Goal: Book appointment/travel/reservation

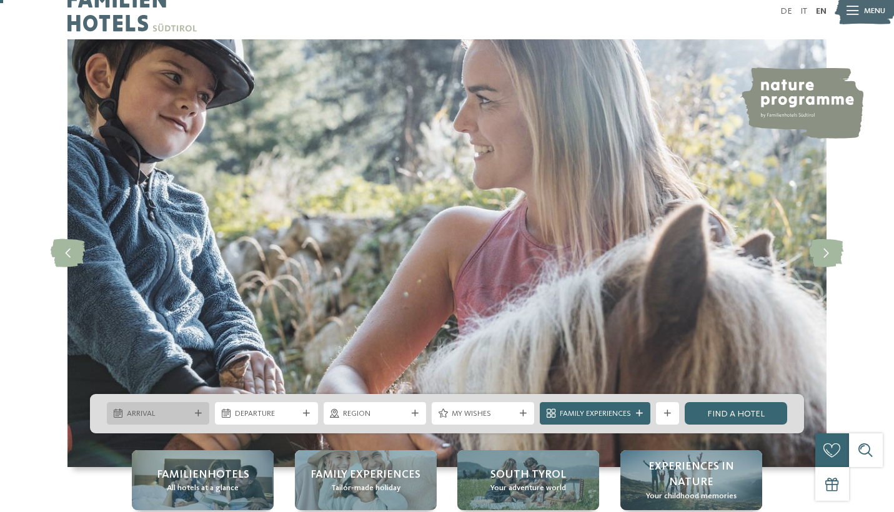
click at [153, 420] on div "Arrival" at bounding box center [158, 413] width 102 height 22
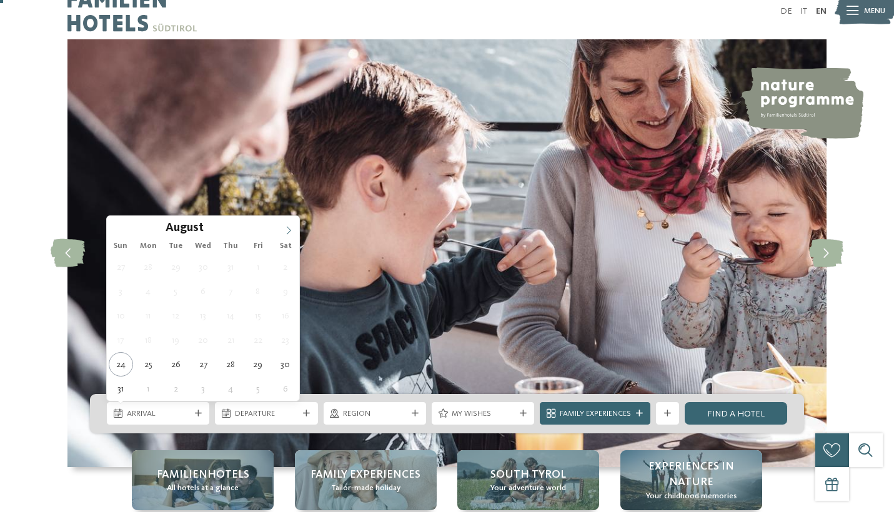
click at [294, 230] on span at bounding box center [288, 226] width 21 height 21
type div "[DATE]"
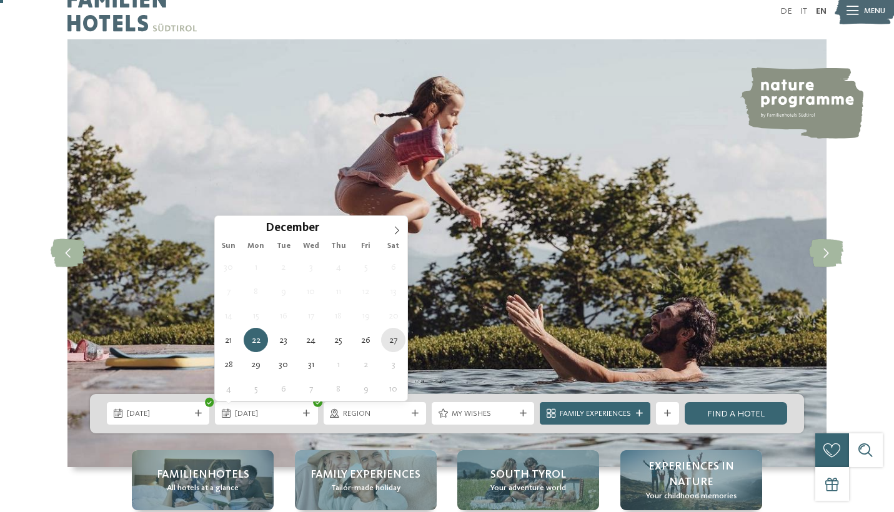
type div "[DATE]"
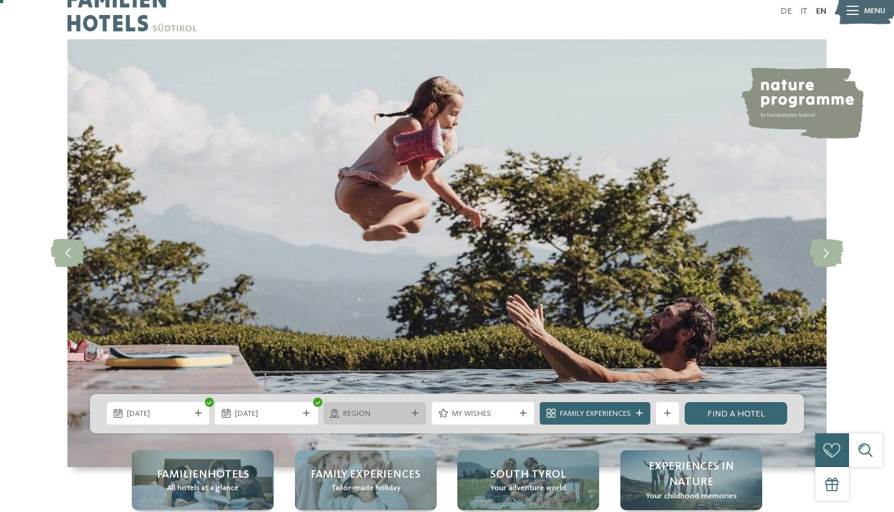
click at [364, 416] on span "Region" at bounding box center [374, 413] width 63 height 11
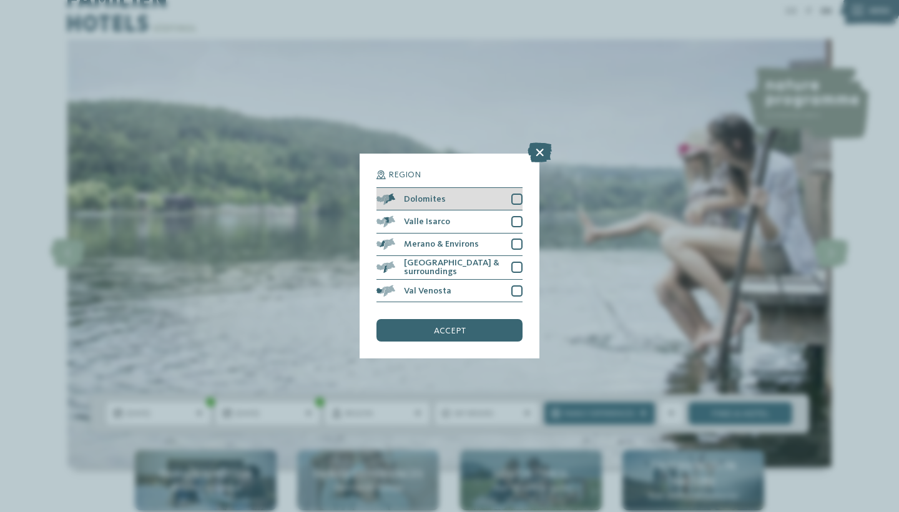
click at [519, 194] on div at bounding box center [516, 199] width 11 height 11
click at [460, 327] on span "accept" at bounding box center [450, 331] width 32 height 9
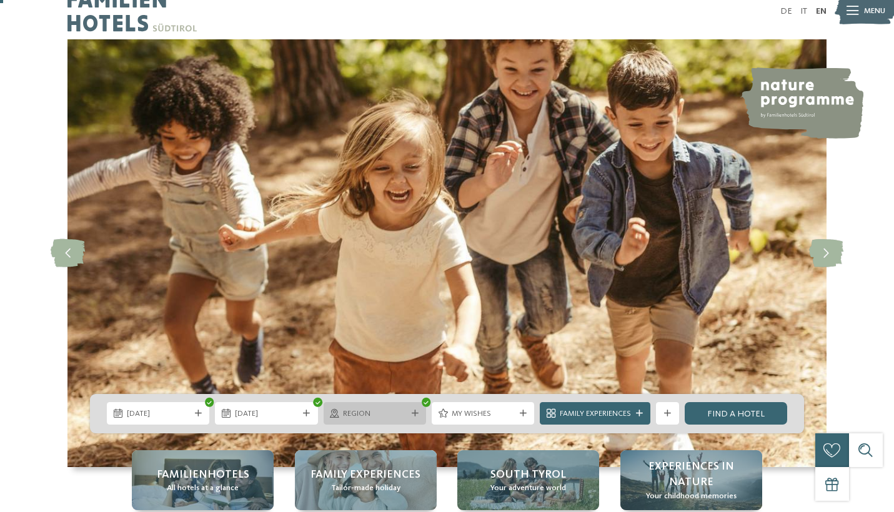
click at [382, 418] on span "Region" at bounding box center [374, 413] width 63 height 11
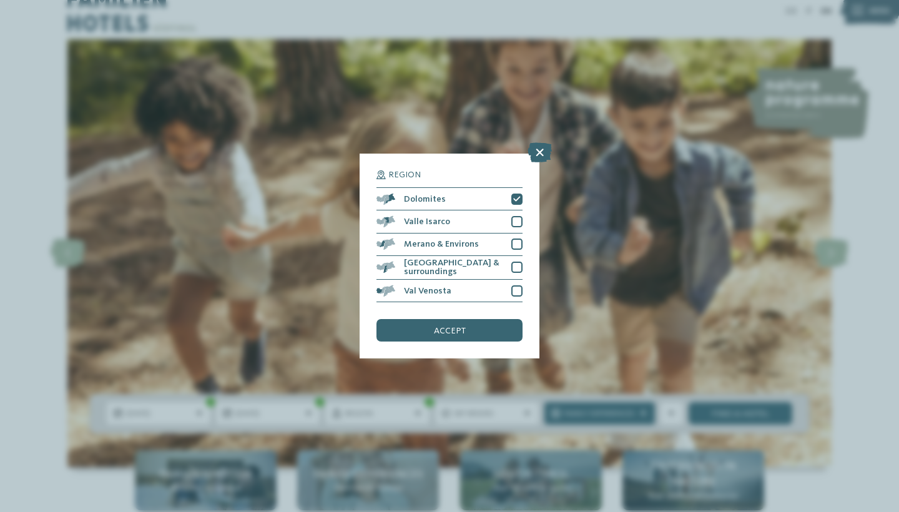
click at [449, 356] on div "Region Dolomites" at bounding box center [449, 256] width 899 height 512
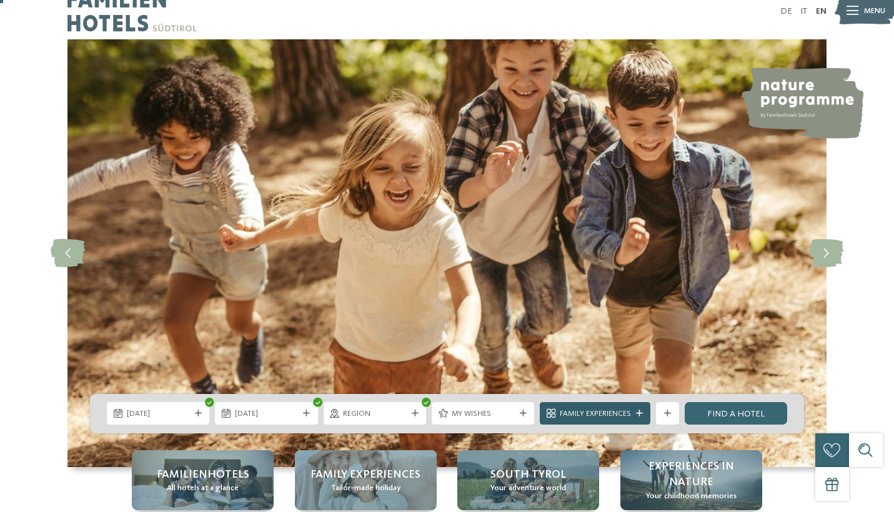
click at [593, 413] on span "Family Experiences" at bounding box center [595, 413] width 71 height 11
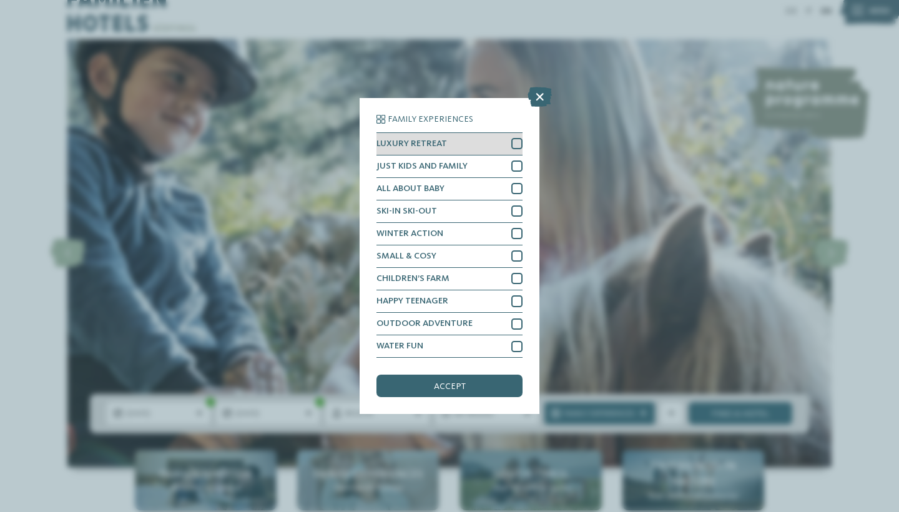
click at [518, 138] on div at bounding box center [516, 143] width 11 height 11
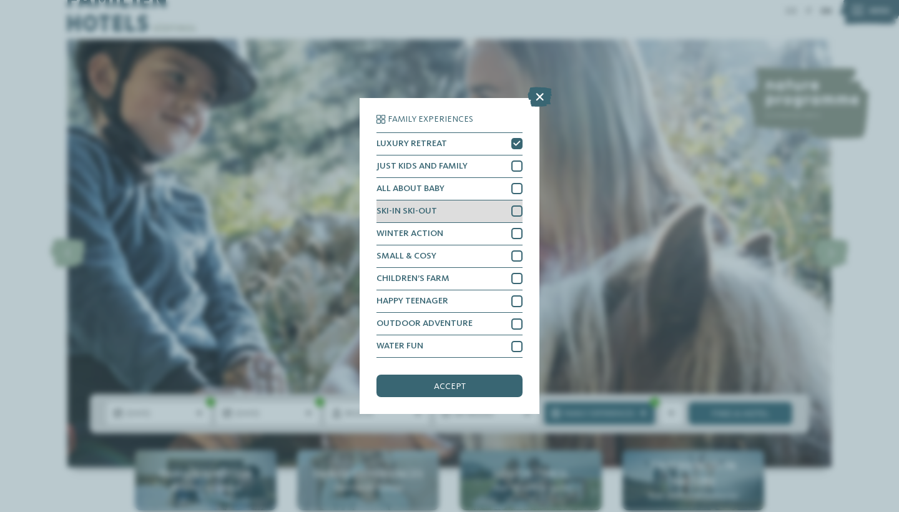
click at [517, 205] on div at bounding box center [516, 210] width 11 height 11
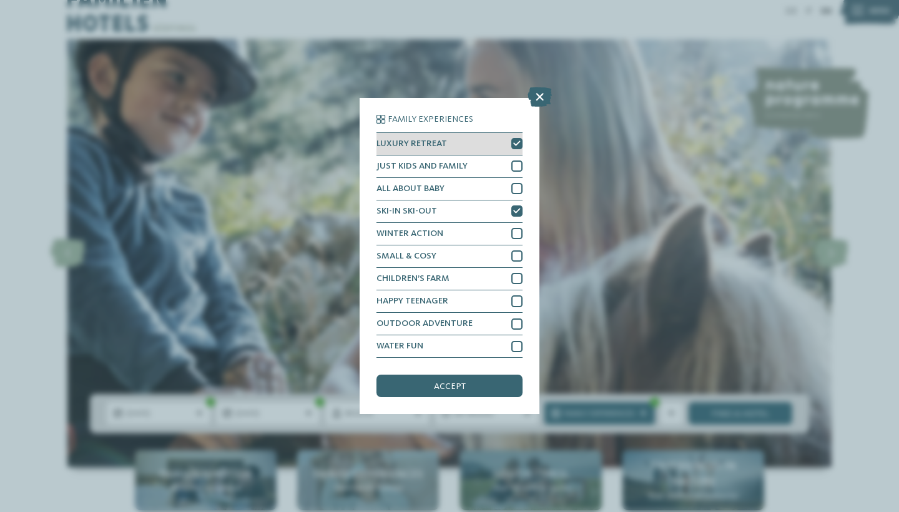
click at [518, 141] on icon at bounding box center [516, 144] width 7 height 7
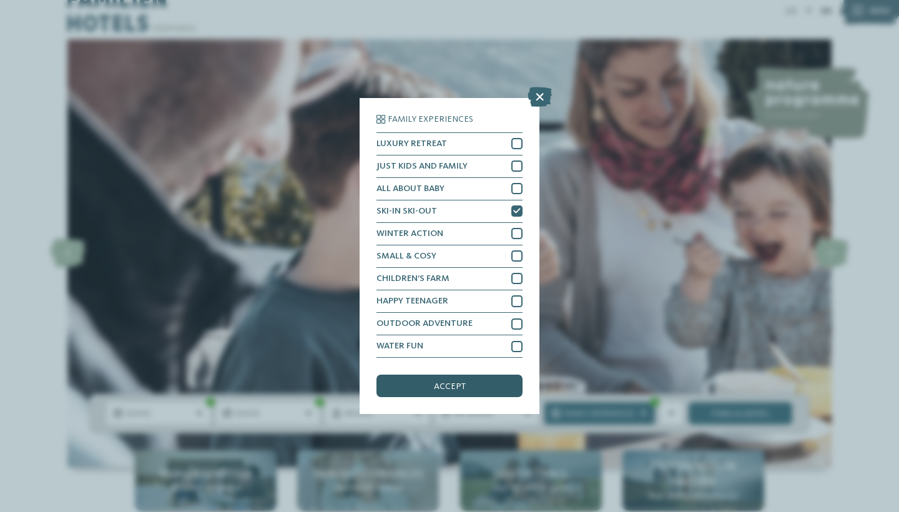
click at [453, 382] on span "accept" at bounding box center [450, 386] width 32 height 9
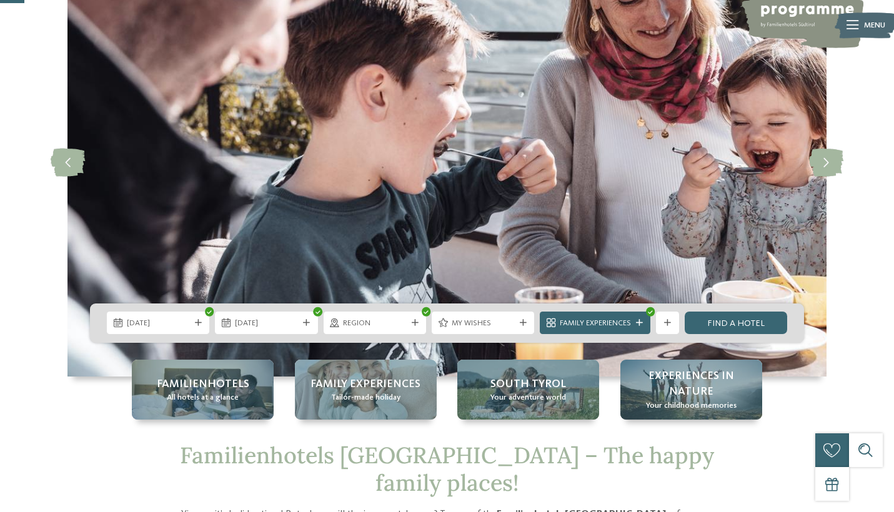
scroll to position [159, 0]
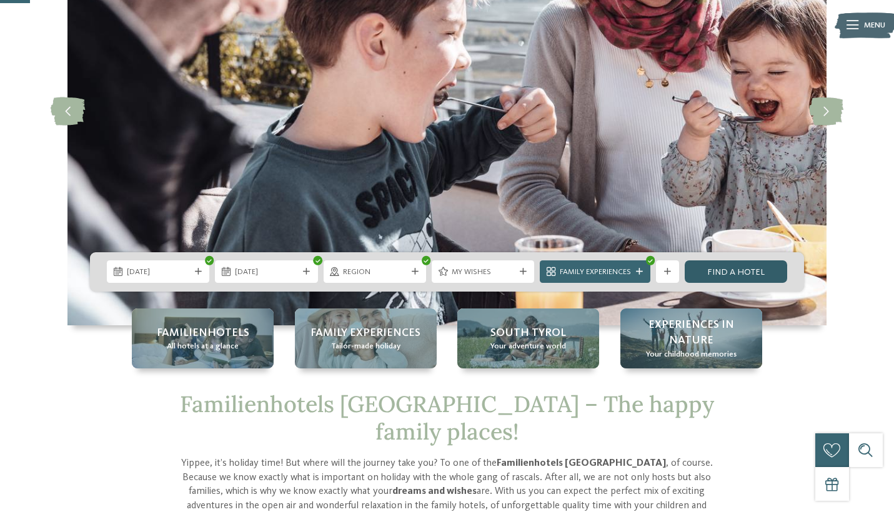
click at [727, 270] on link "Find a hotel" at bounding box center [735, 271] width 102 height 22
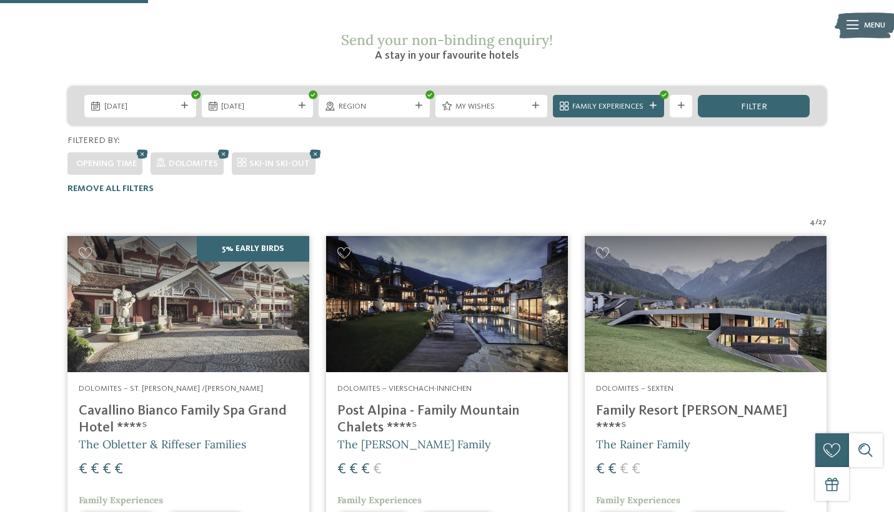
scroll to position [214, 0]
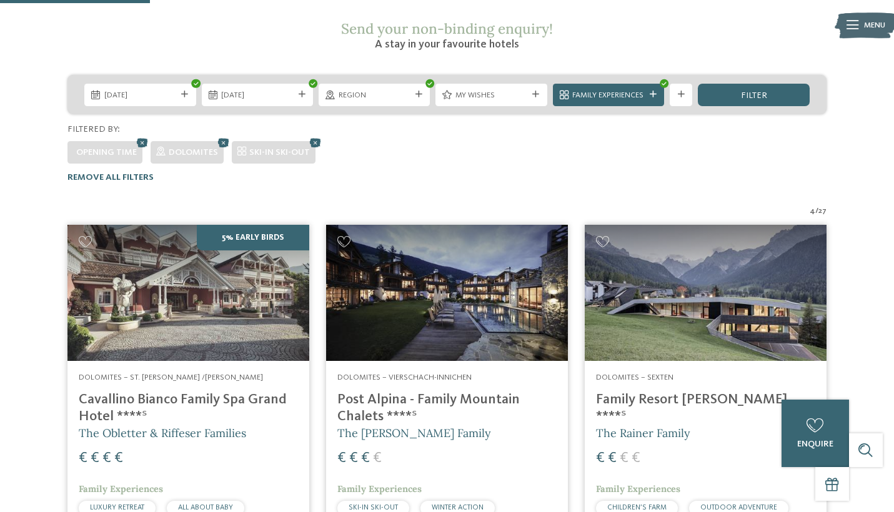
click at [664, 287] on img at bounding box center [706, 293] width 242 height 136
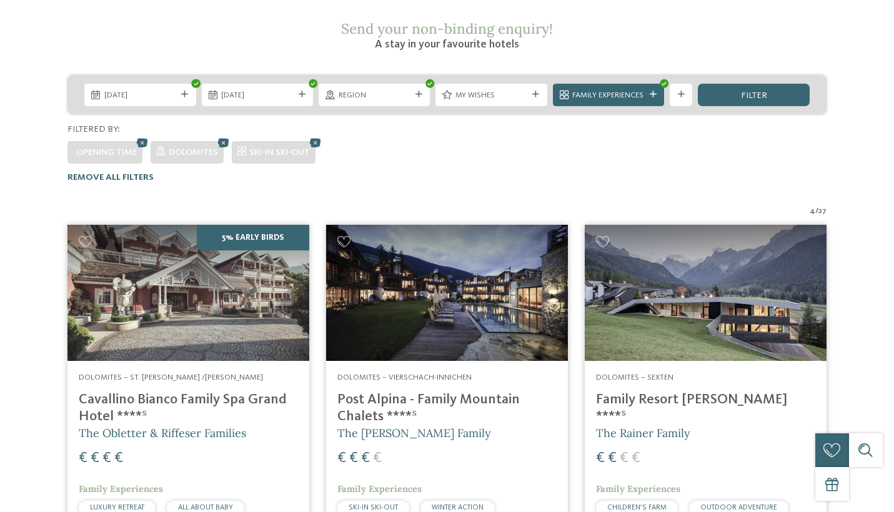
scroll to position [0, 0]
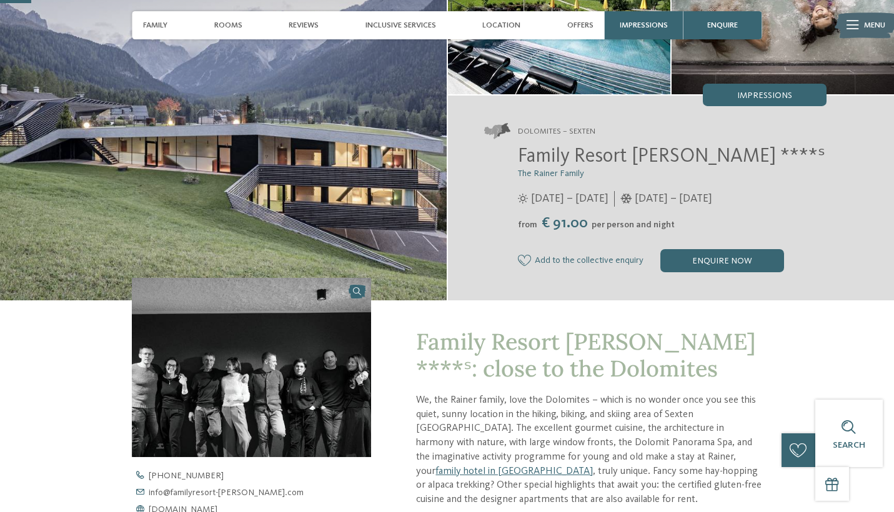
scroll to position [102, 0]
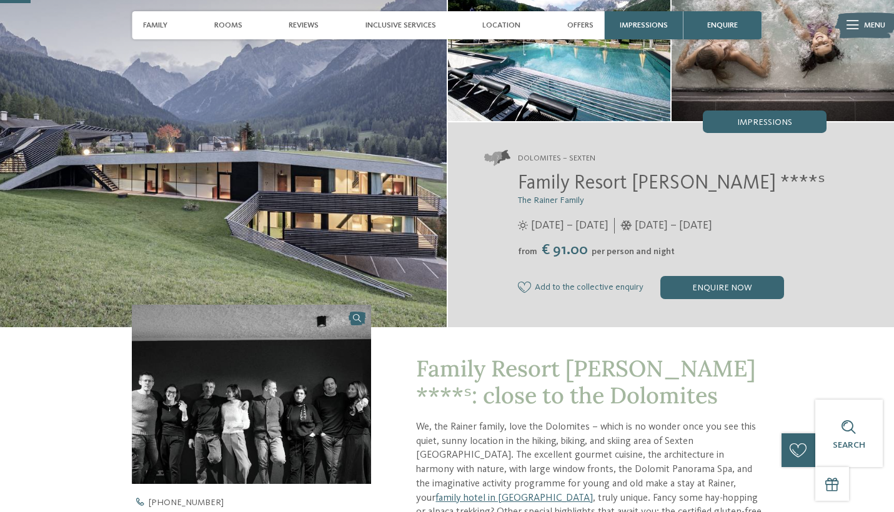
click at [586, 226] on span "25/05 – 12/10/2025" at bounding box center [569, 226] width 77 height 16
click at [506, 23] on span "Location" at bounding box center [501, 25] width 38 height 9
click at [708, 286] on div "enquire now" at bounding box center [722, 287] width 124 height 22
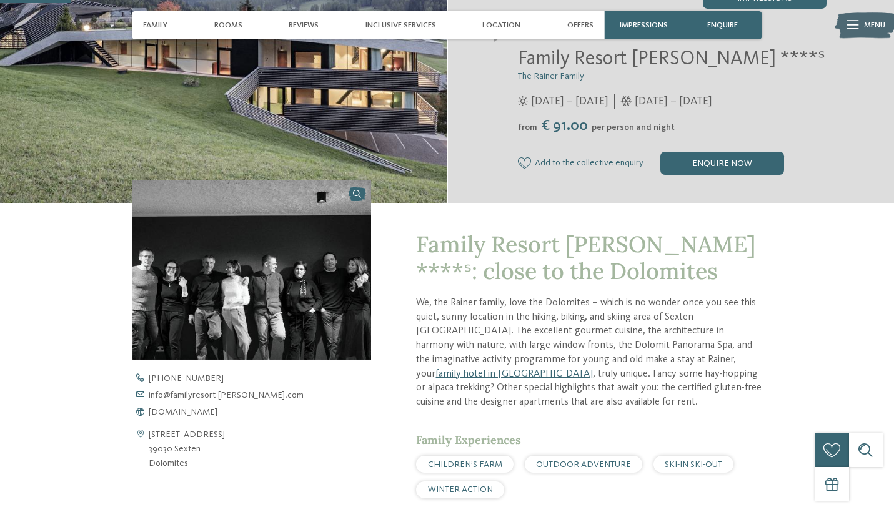
scroll to position [165, 0]
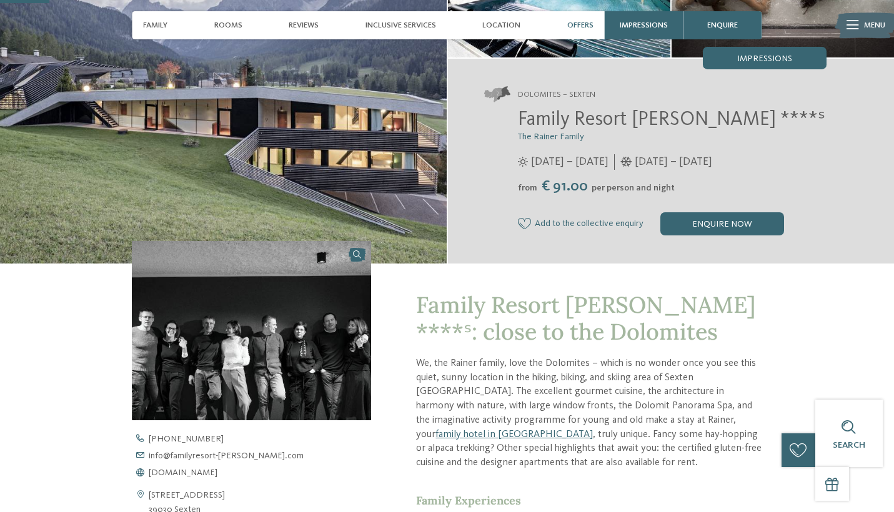
click at [587, 22] on span "Offers" at bounding box center [580, 25] width 26 height 9
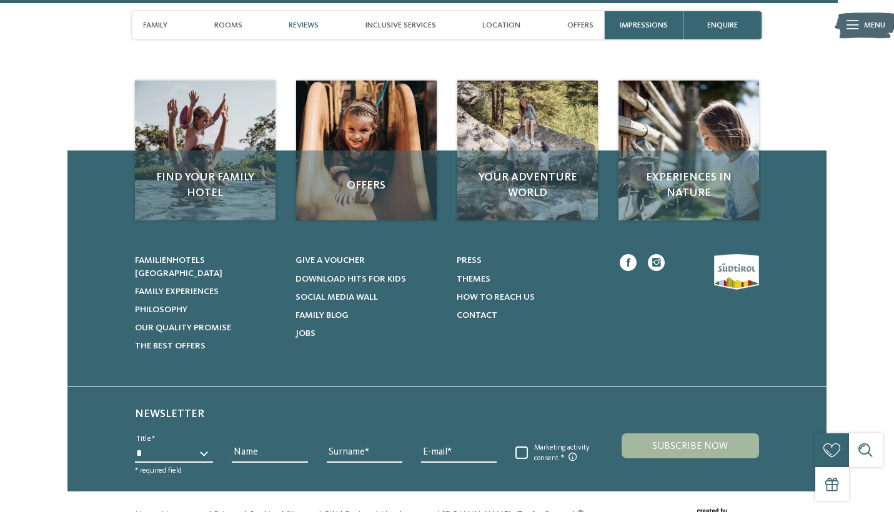
scroll to position [2939, 0]
